Goal: Task Accomplishment & Management: Use online tool/utility

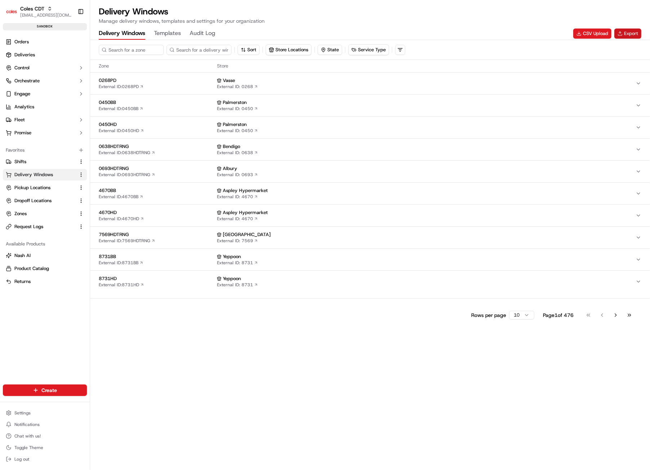
click at [635, 30] on button "Export" at bounding box center [628, 34] width 27 height 10
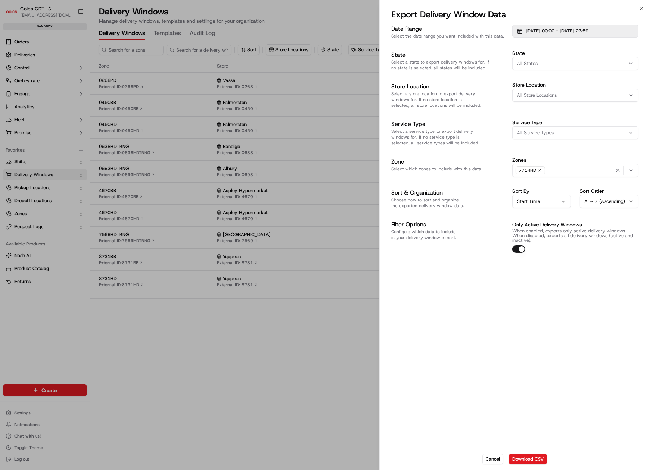
click at [550, 27] on button "30/09/2025 00:00 - 30/09/2025 23:59" at bounding box center [576, 31] width 126 height 13
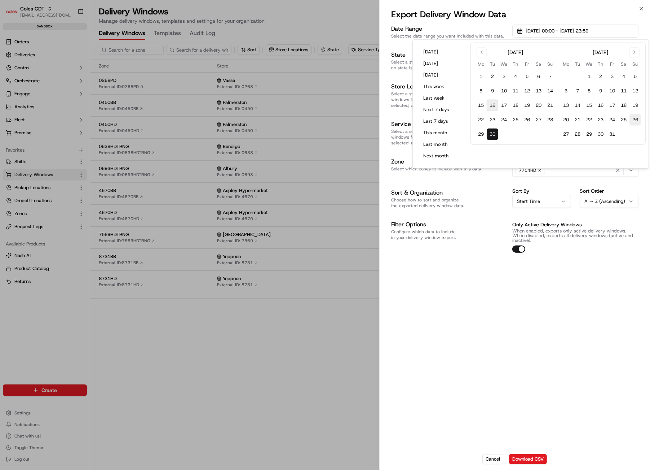
click at [636, 117] on button "26" at bounding box center [636, 120] width 12 height 12
click at [590, 418] on div "Date Range Select the date range you want included with this data. 26/10/2025 0…" at bounding box center [515, 235] width 271 height 425
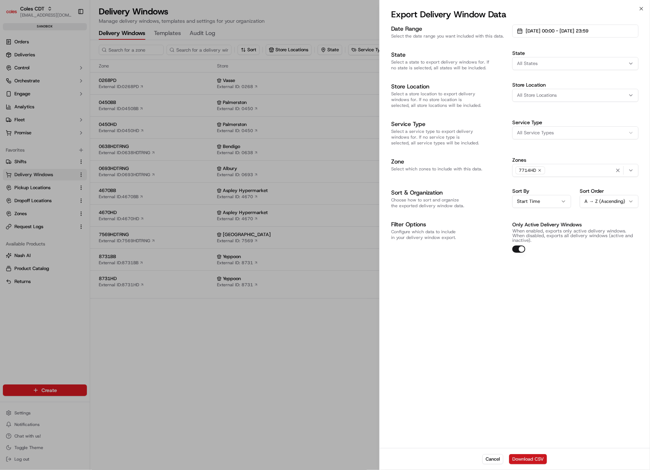
click at [533, 459] on button "Download CSV" at bounding box center [528, 459] width 38 height 10
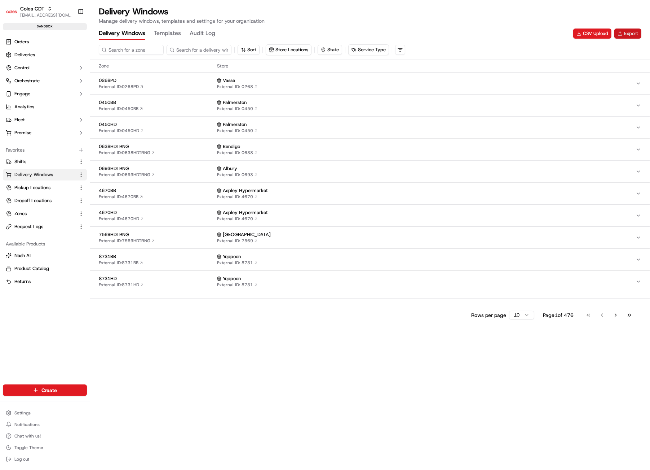
click at [622, 29] on button "Export" at bounding box center [628, 34] width 27 height 10
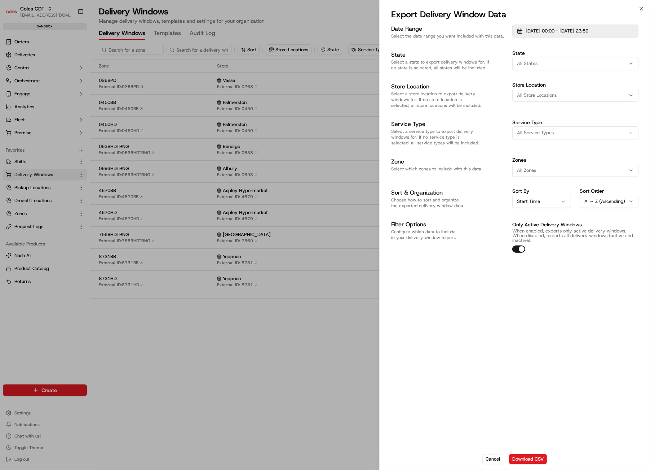
click at [587, 31] on span "[DATE] 00:00 - [DATE] 23:59" at bounding box center [557, 31] width 63 height 6
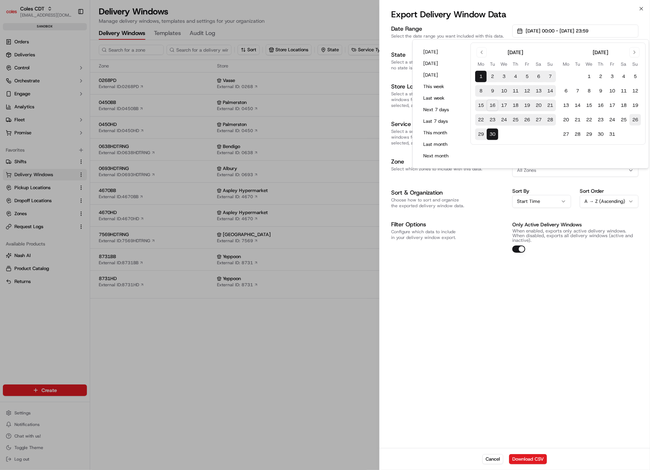
click at [636, 121] on button "26" at bounding box center [636, 120] width 12 height 12
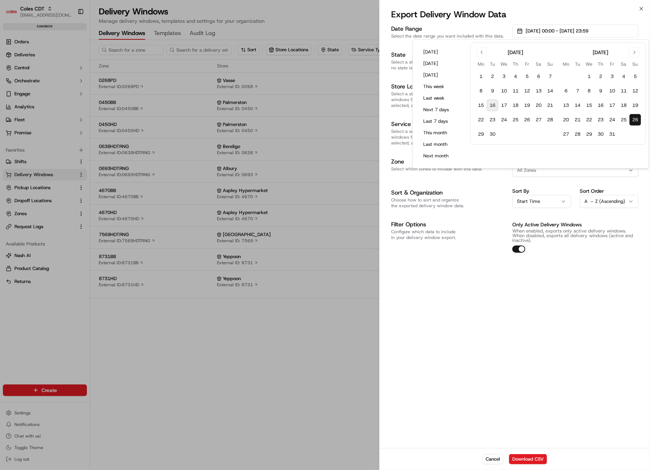
click at [590, 322] on div "Date Range Select the date range you want included with this data. [DATE] 00:00…" at bounding box center [515, 235] width 271 height 425
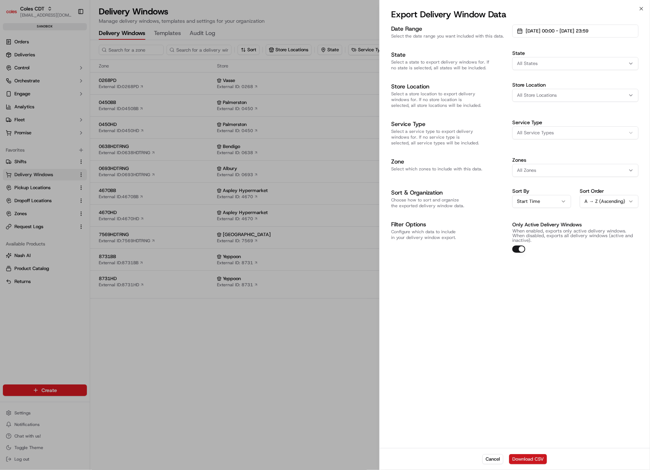
click at [528, 460] on button "Download CSV" at bounding box center [528, 459] width 38 height 10
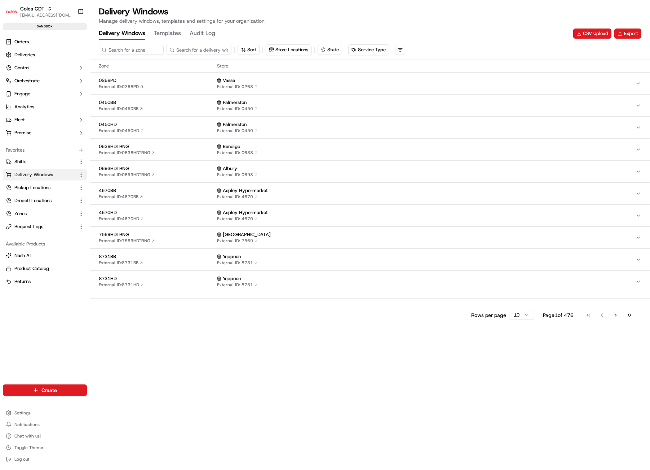
click at [173, 366] on div "Sort Store Locations State Service Type Zone Store 0268PD External ID: 0268PD V…" at bounding box center [370, 255] width 560 height 430
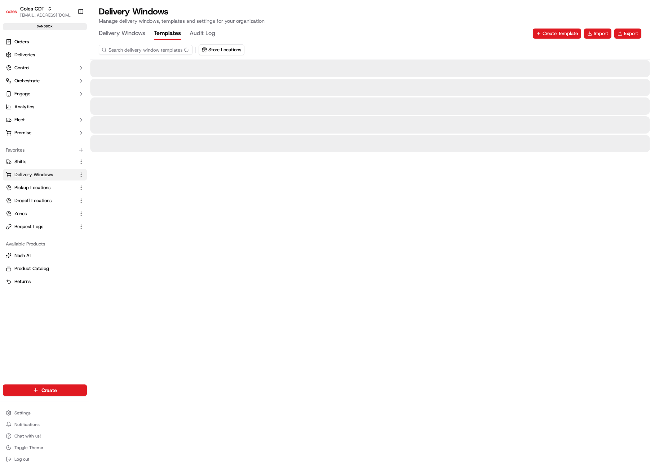
click at [166, 33] on button "Templates" at bounding box center [167, 33] width 27 height 12
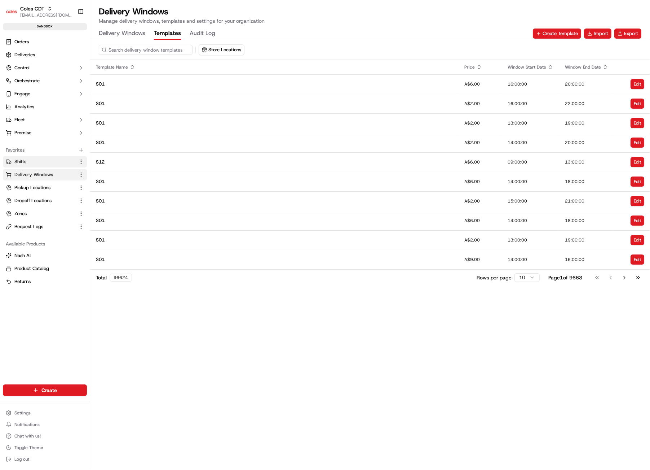
click at [20, 161] on span "Shifts" at bounding box center [20, 161] width 12 height 6
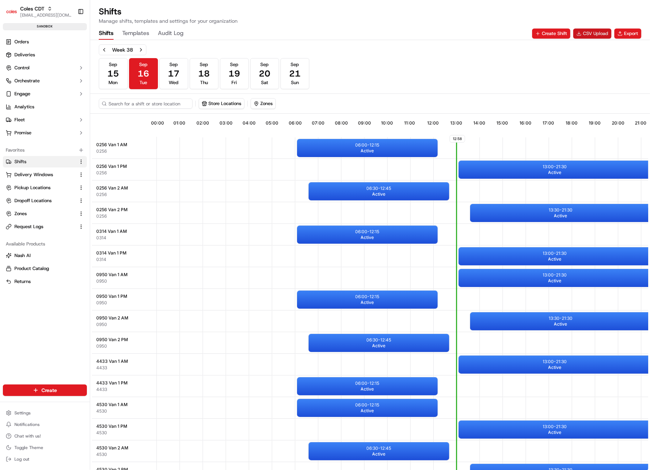
click at [587, 31] on button "CSV Upload" at bounding box center [593, 34] width 38 height 10
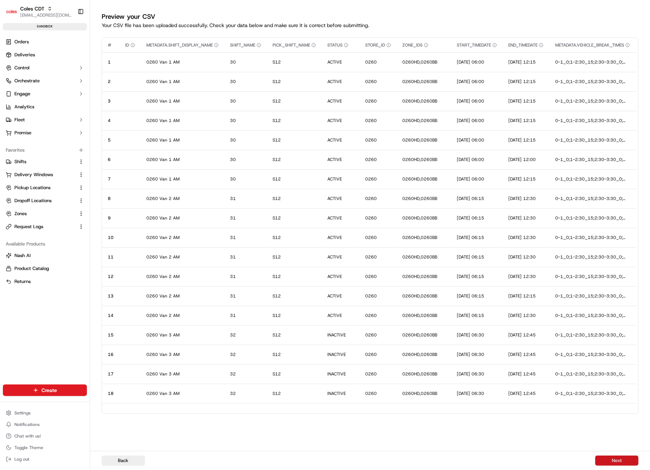
click at [618, 459] on button "Next" at bounding box center [617, 460] width 43 height 10
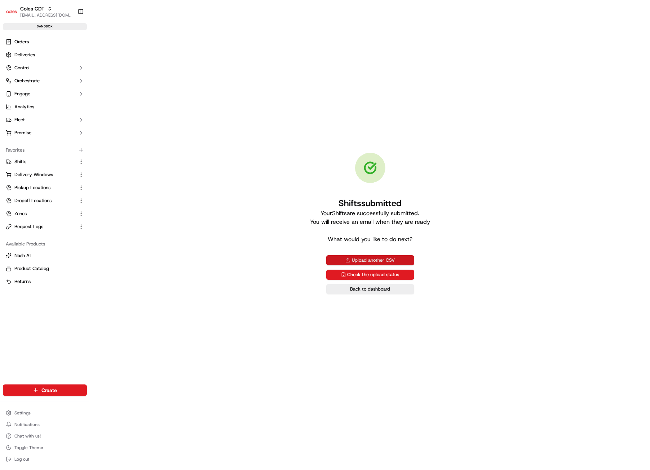
click at [367, 258] on button "Upload another CSV" at bounding box center [370, 260] width 88 height 10
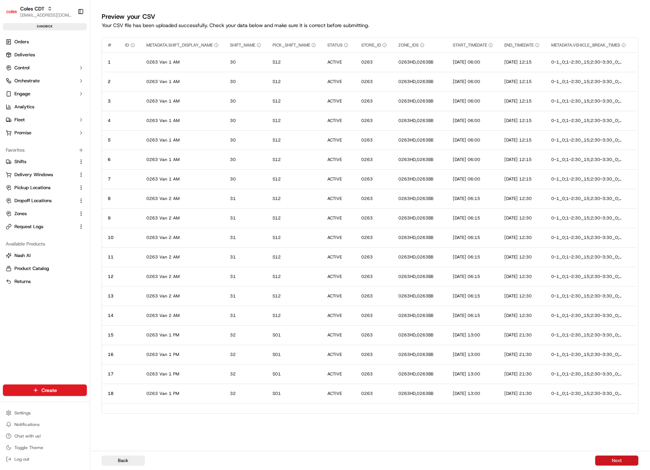
click at [612, 458] on button "Next" at bounding box center [617, 460] width 43 height 10
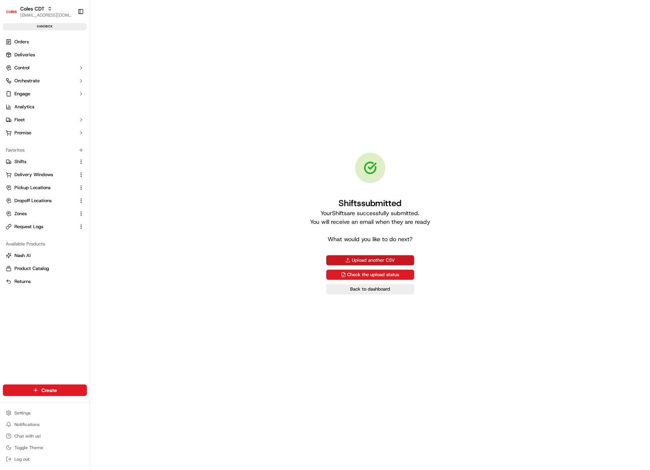
click at [402, 258] on button "Upload another CSV" at bounding box center [370, 260] width 88 height 10
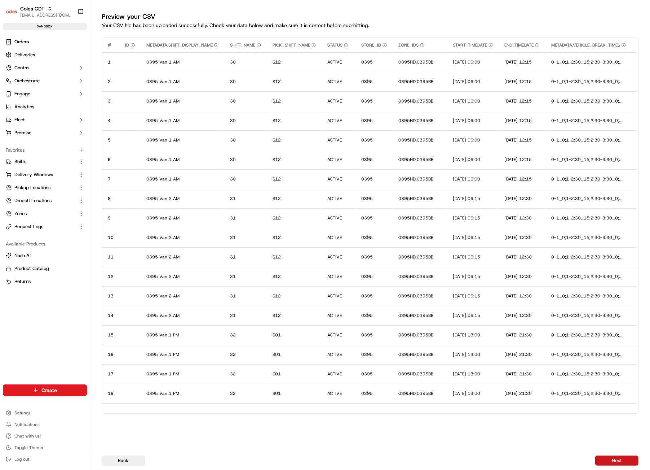
click at [613, 464] on button "Next" at bounding box center [617, 460] width 43 height 10
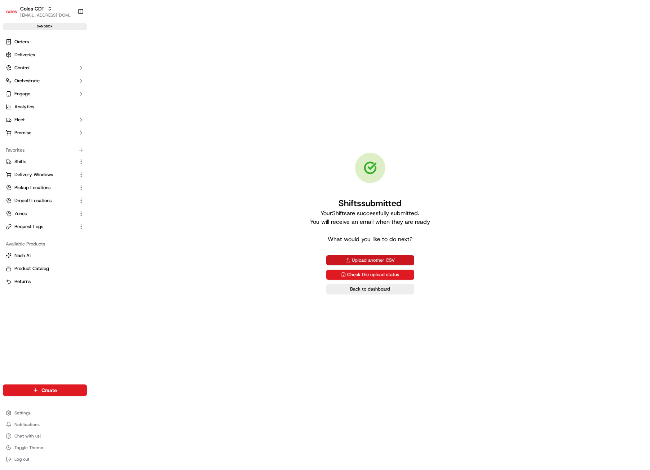
click at [386, 260] on button "Upload another CSV" at bounding box center [370, 260] width 88 height 10
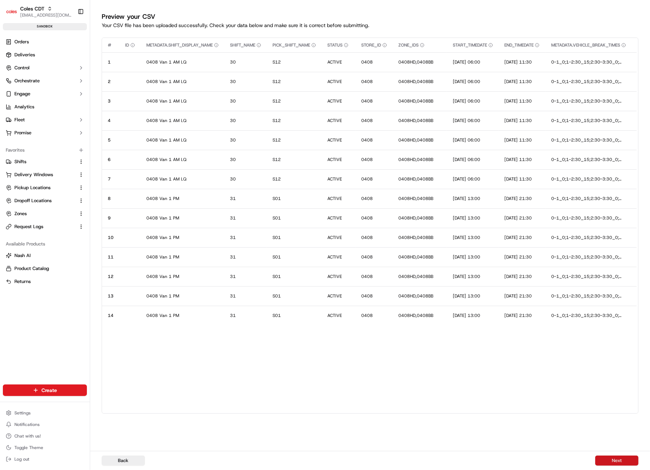
click at [611, 460] on button "Next" at bounding box center [617, 460] width 43 height 10
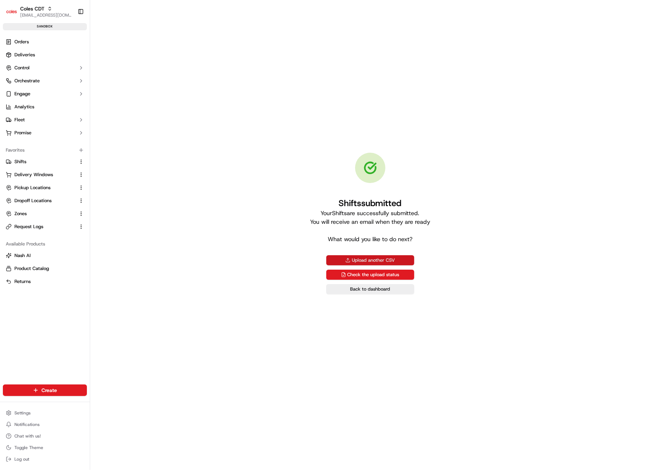
click at [385, 257] on button "Upload another CSV" at bounding box center [370, 260] width 88 height 10
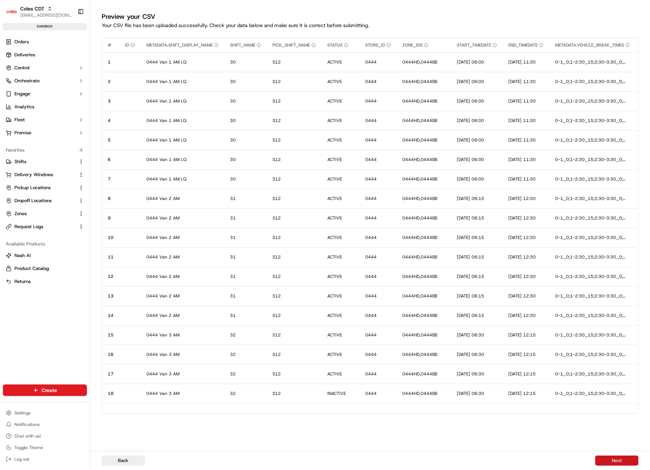
click at [626, 458] on button "Next" at bounding box center [617, 460] width 43 height 10
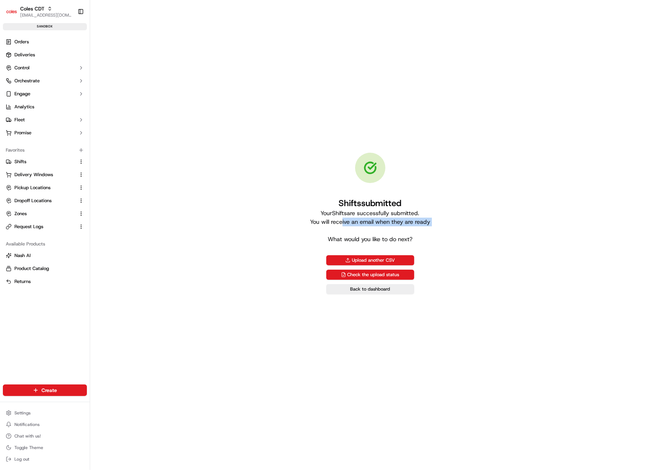
drag, startPoint x: 343, startPoint y: 223, endPoint x: 424, endPoint y: 233, distance: 82.1
click at [424, 233] on p "Your Shifts are successfully submitted. You will receive an email when they are…" at bounding box center [370, 226] width 120 height 35
click at [27, 40] on span "Orders" at bounding box center [21, 42] width 14 height 6
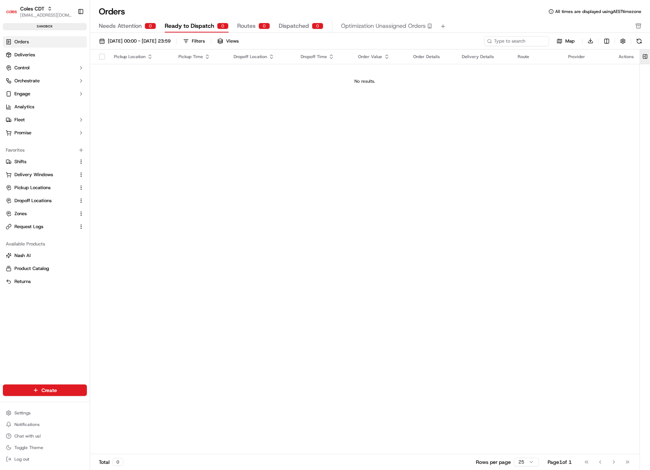
click at [646, 54] on button at bounding box center [646, 56] width 12 height 14
